Goal: Information Seeking & Learning: Learn about a topic

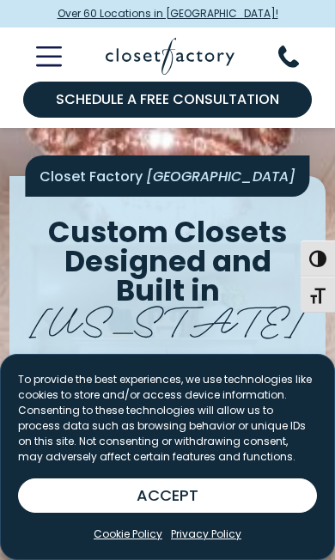
click at [216, 495] on button "ACCEPT" at bounding box center [167, 495] width 299 height 34
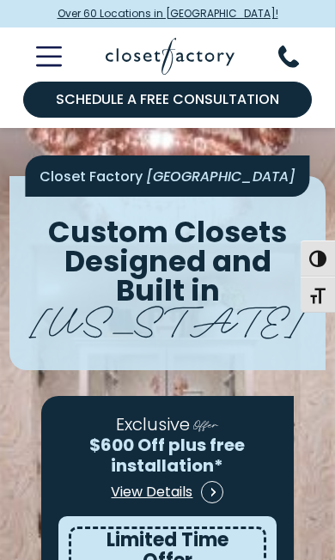
click at [60, 58] on icon "Toggle Mobile Menu" at bounding box center [49, 56] width 26 height 20
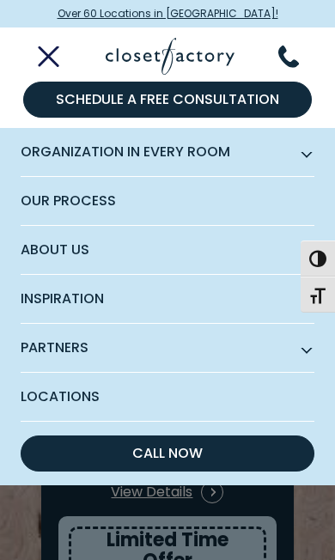
click at [56, 57] on icon "Toggle Mobile Menu" at bounding box center [48, 57] width 23 height 0
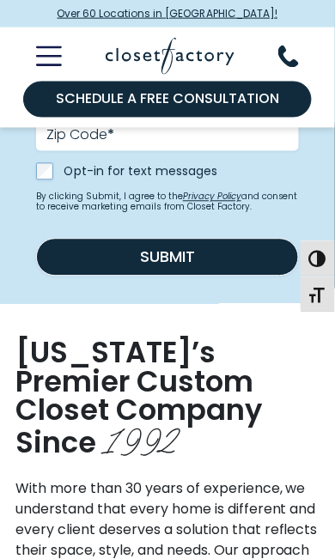
scroll to position [1241, 0]
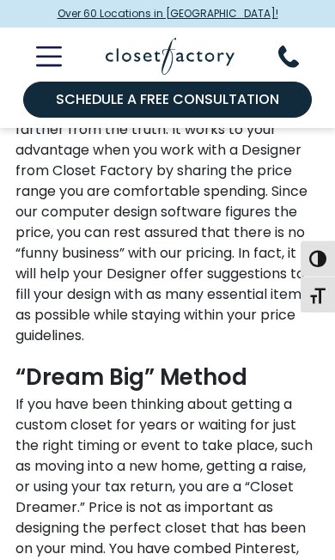
scroll to position [2821, 0]
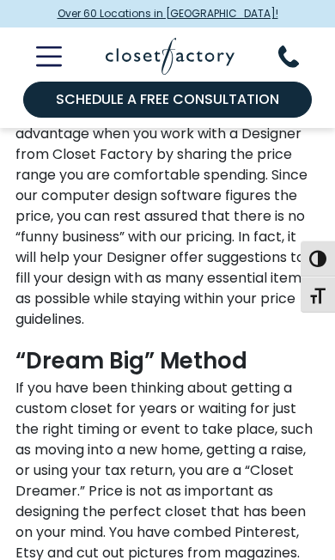
click at [59, 53] on icon "Toggle Mobile Menu" at bounding box center [49, 56] width 26 height 20
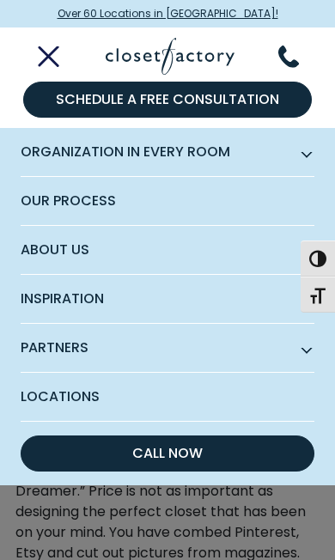
click at [58, 53] on icon "Toggle Mobile Menu" at bounding box center [49, 56] width 26 height 20
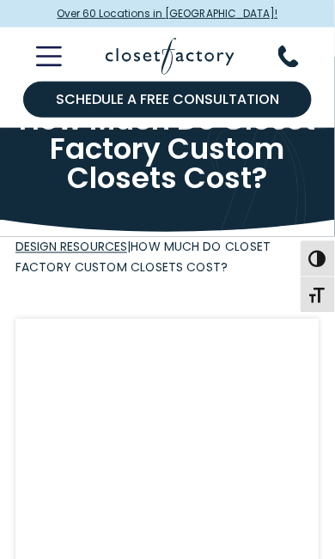
scroll to position [0, 0]
